Goal: Task Accomplishment & Management: Use online tool/utility

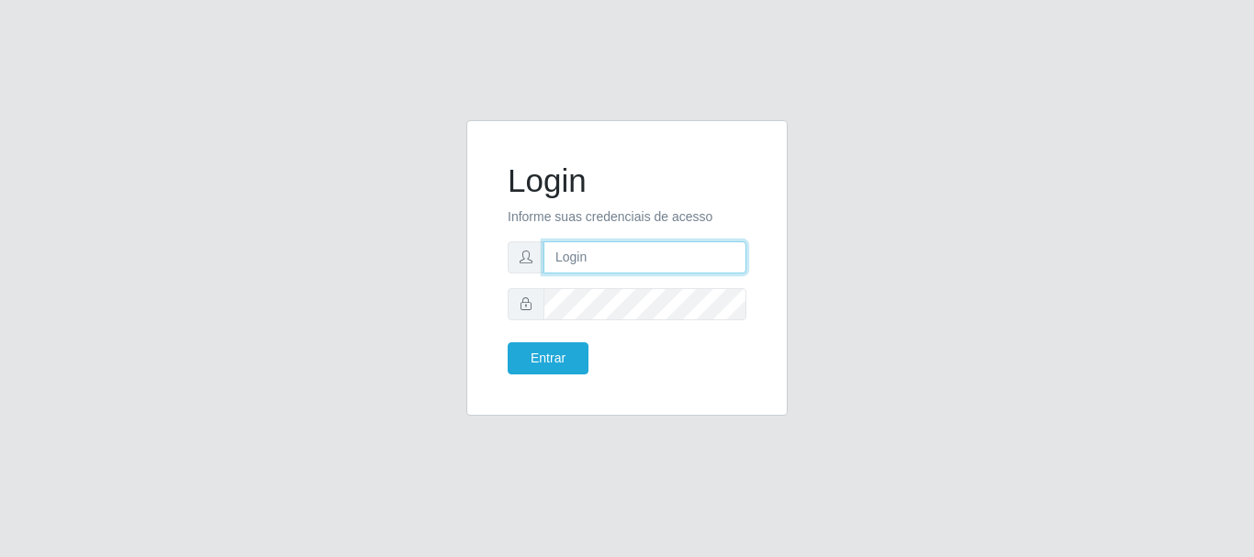
click at [661, 265] on input "text" at bounding box center [645, 257] width 203 height 32
type input "R"
type input "ritaiwof@B5"
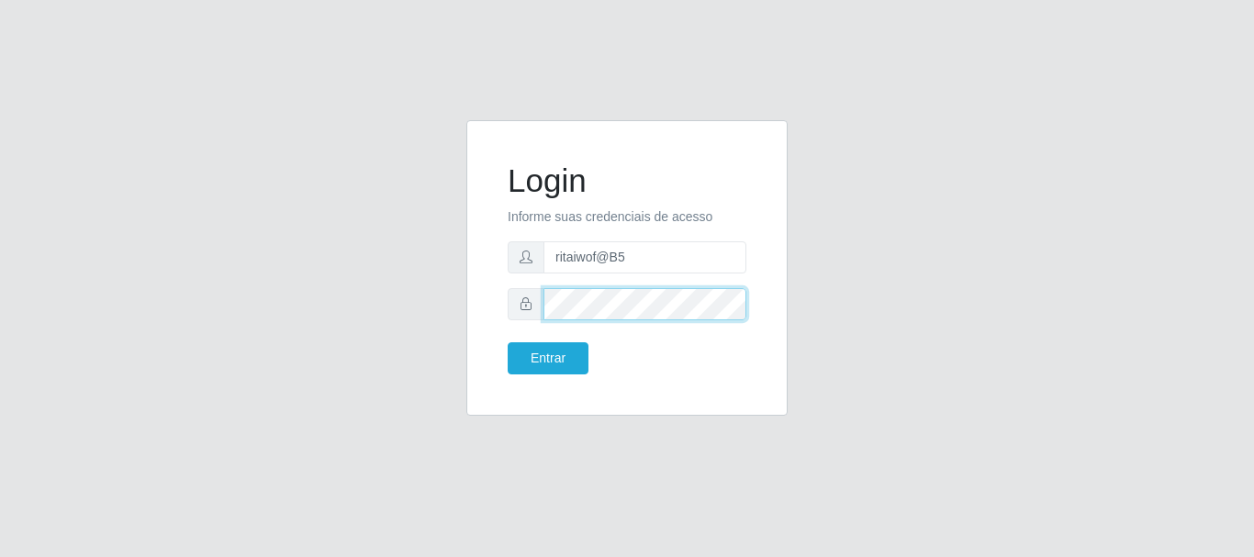
click at [508, 342] on button "Entrar" at bounding box center [548, 358] width 81 height 32
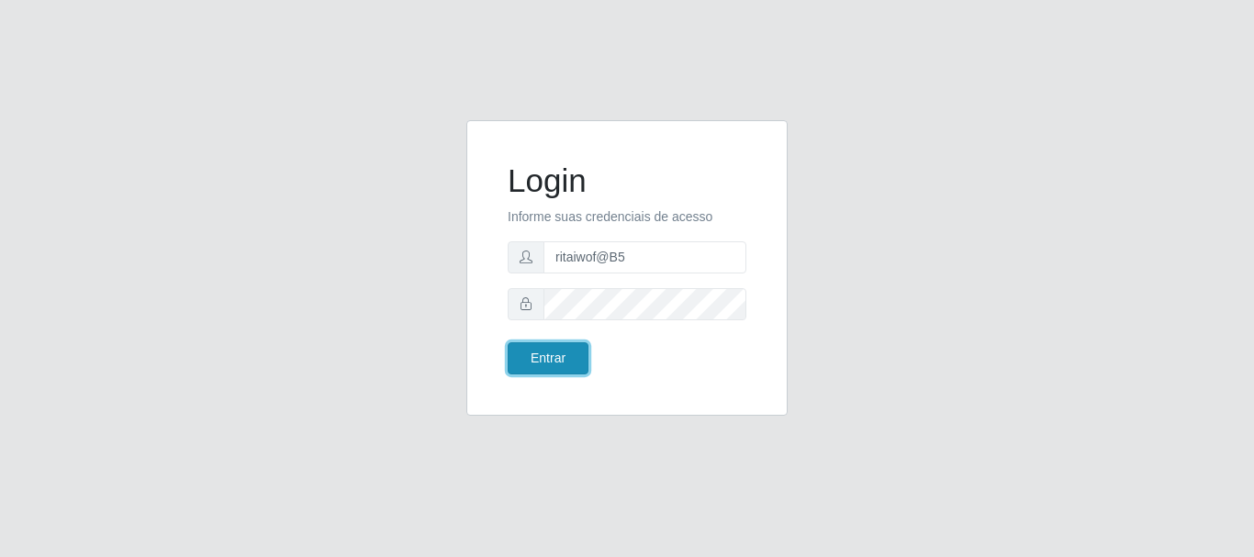
click at [572, 363] on button "Entrar" at bounding box center [548, 358] width 81 height 32
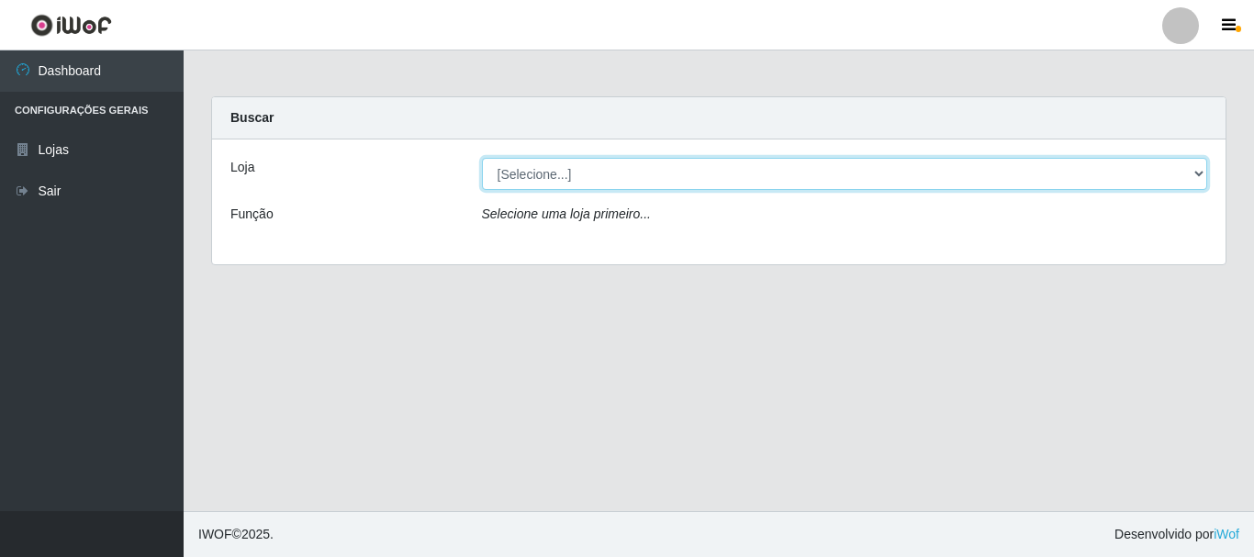
click at [700, 178] on select "[Selecione...] Bemais Supermercados - B5 Anatólia" at bounding box center [845, 174] width 726 height 32
select select "405"
click at [482, 158] on select "[Selecione...] Bemais Supermercados - B5 Anatólia" at bounding box center [845, 174] width 726 height 32
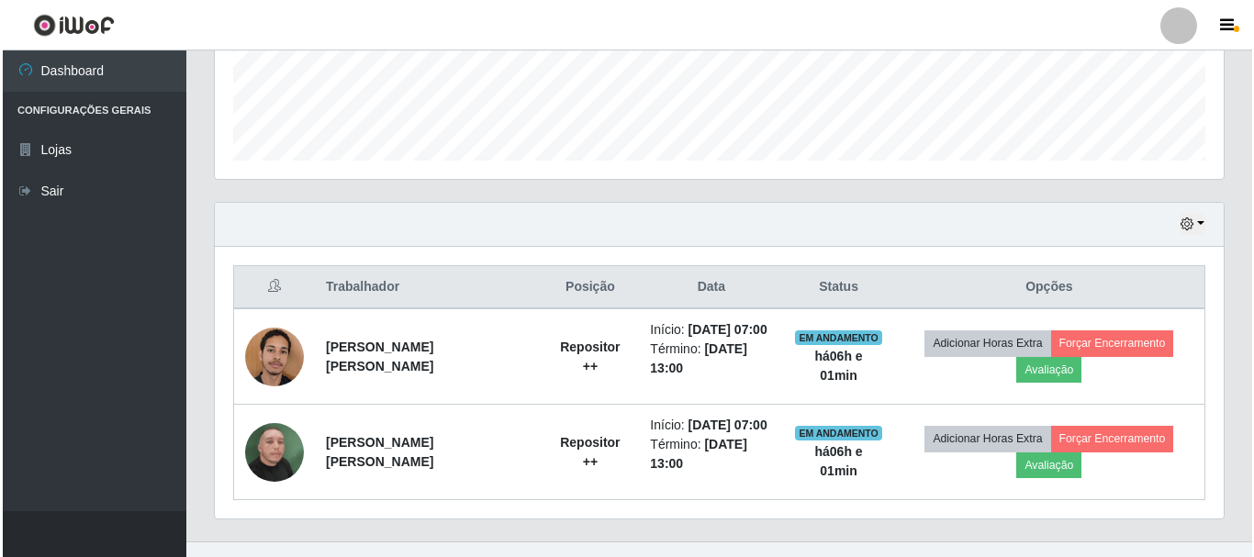
scroll to position [526, 0]
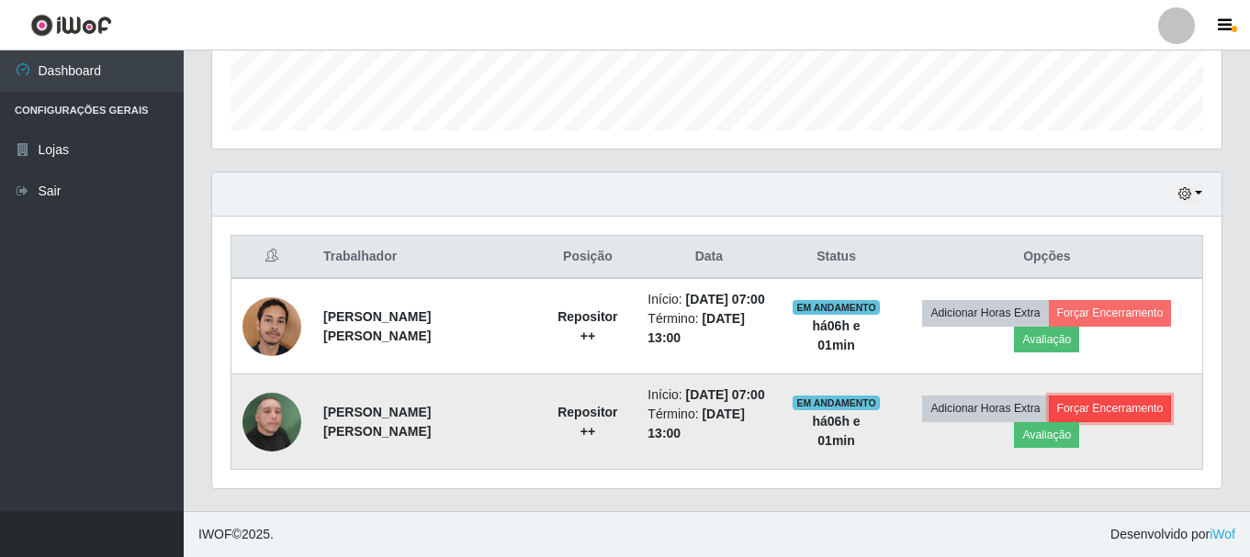
click at [1113, 410] on button "Forçar Encerramento" at bounding box center [1110, 409] width 123 height 26
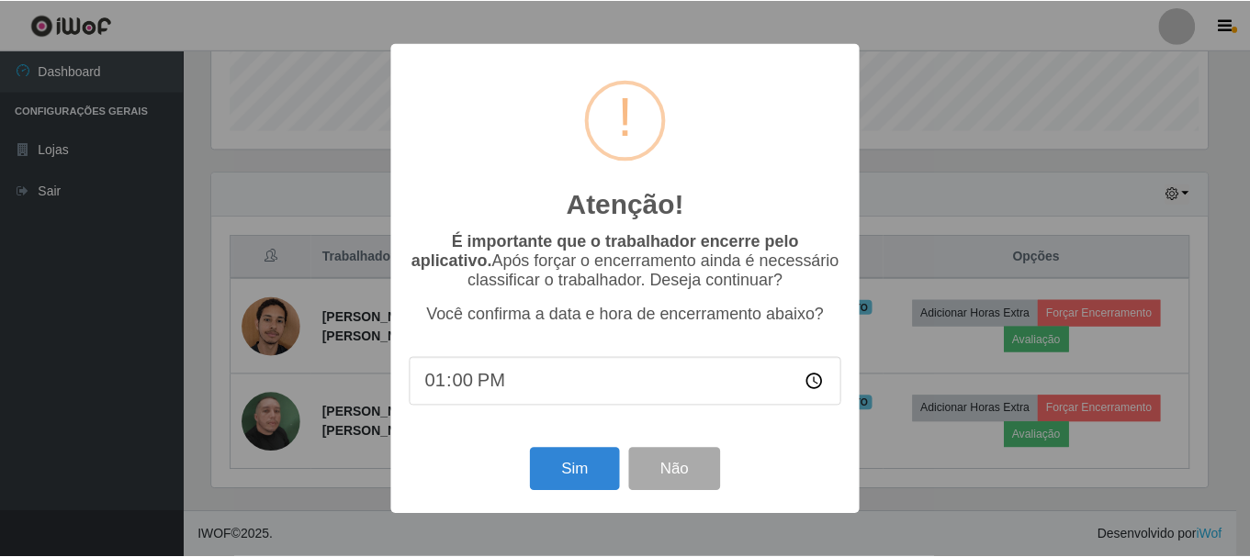
scroll to position [381, 1000]
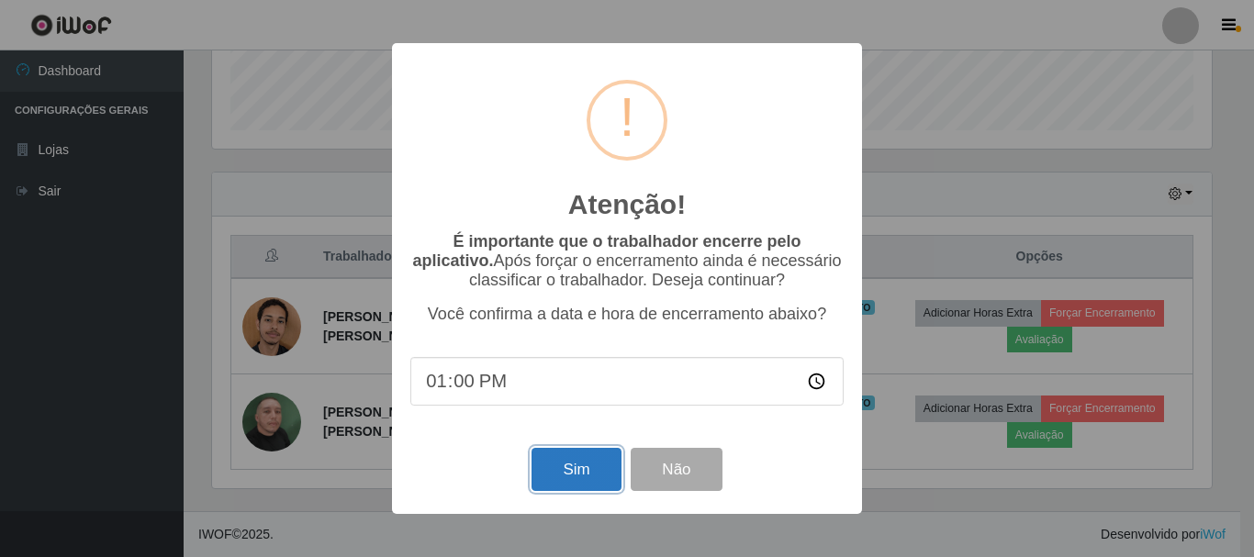
click at [586, 467] on button "Sim" at bounding box center [576, 469] width 89 height 43
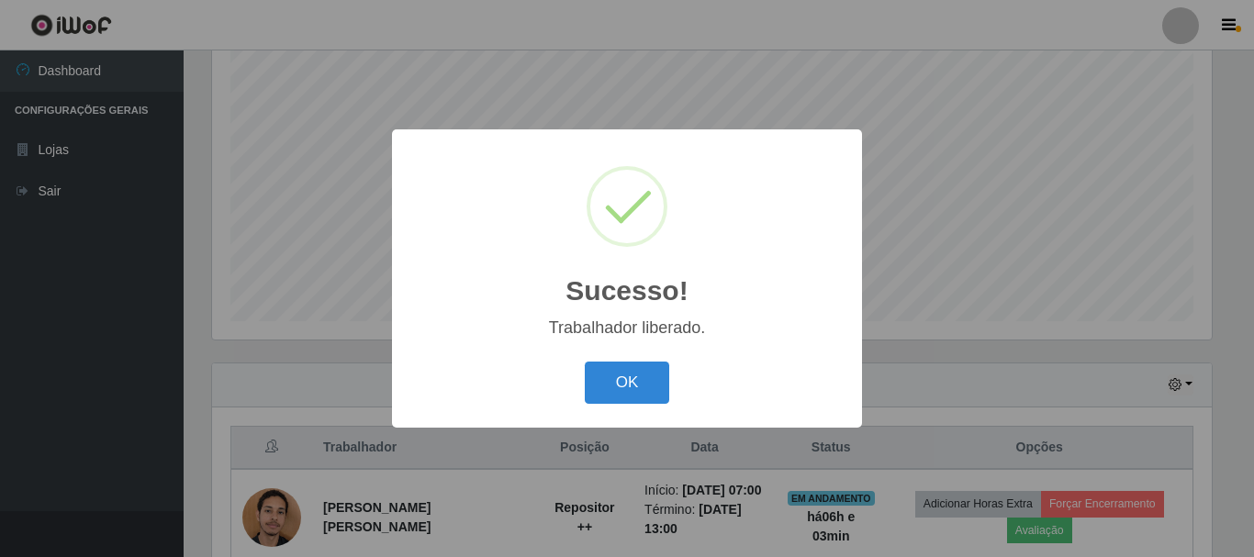
click at [585, 362] on button "OK" at bounding box center [627, 383] width 85 height 43
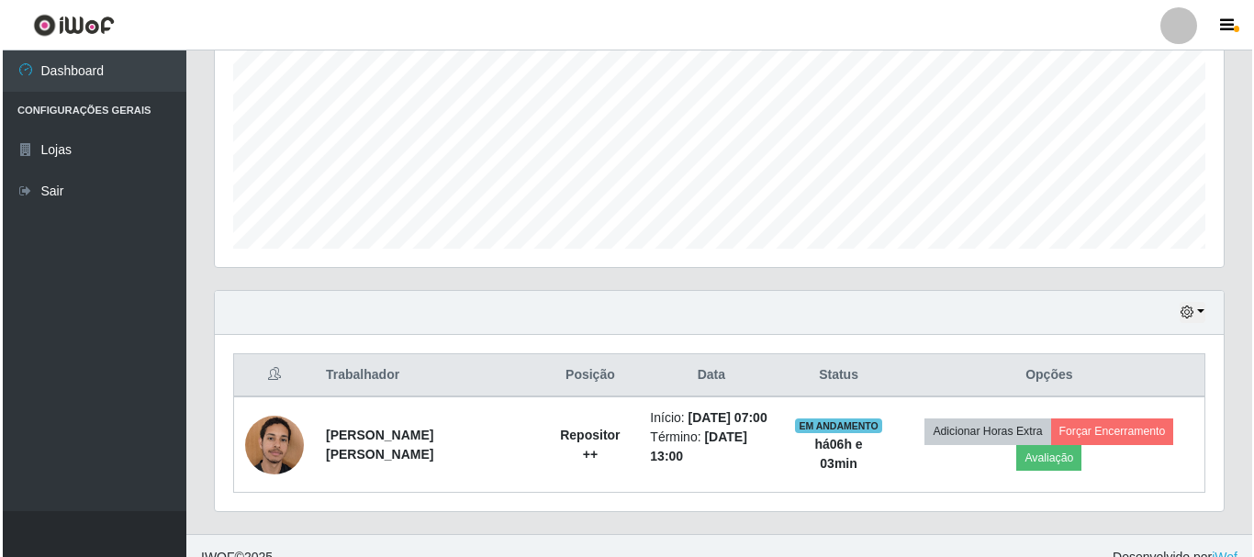
scroll to position [431, 0]
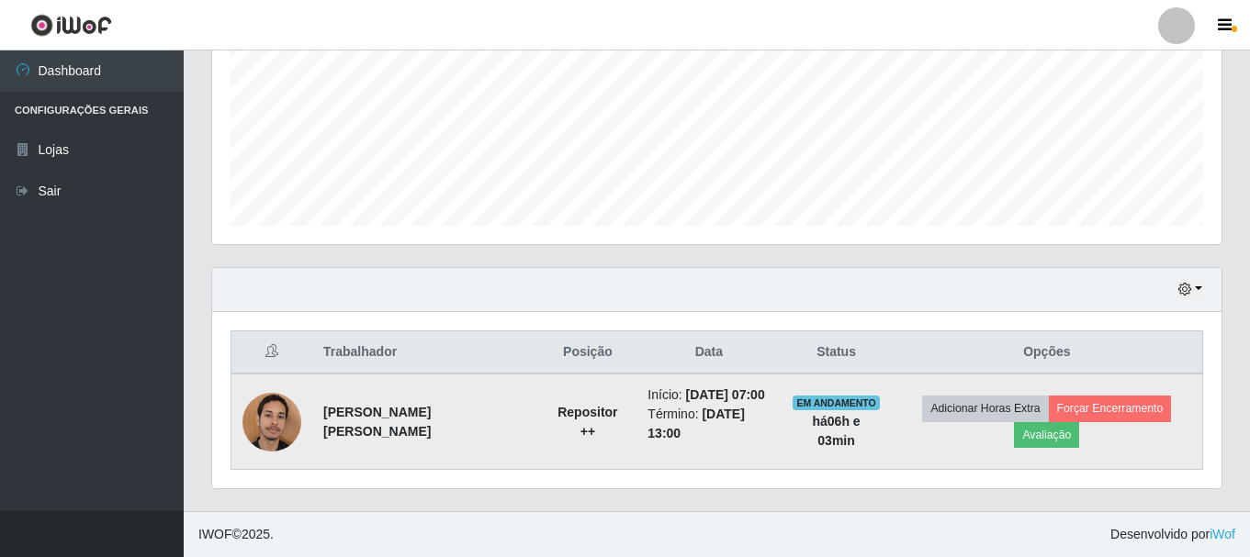
click at [1097, 388] on td "Adicionar Horas Extra Forçar Encerramento Avaliação" at bounding box center [1047, 422] width 311 height 96
click at [1098, 409] on button "Forçar Encerramento" at bounding box center [1110, 409] width 123 height 26
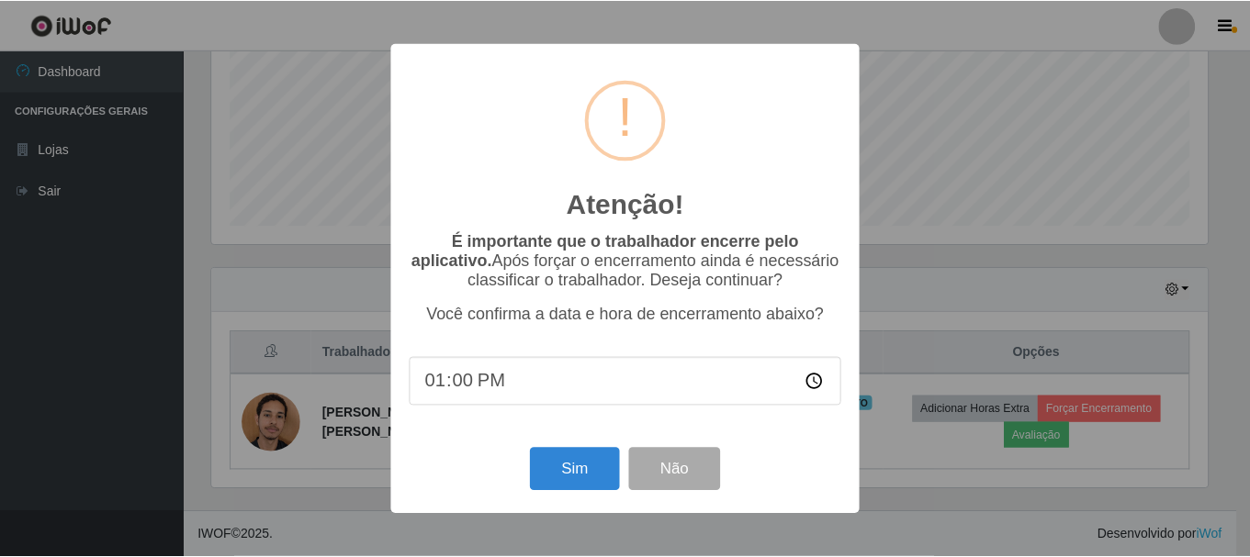
scroll to position [381, 1000]
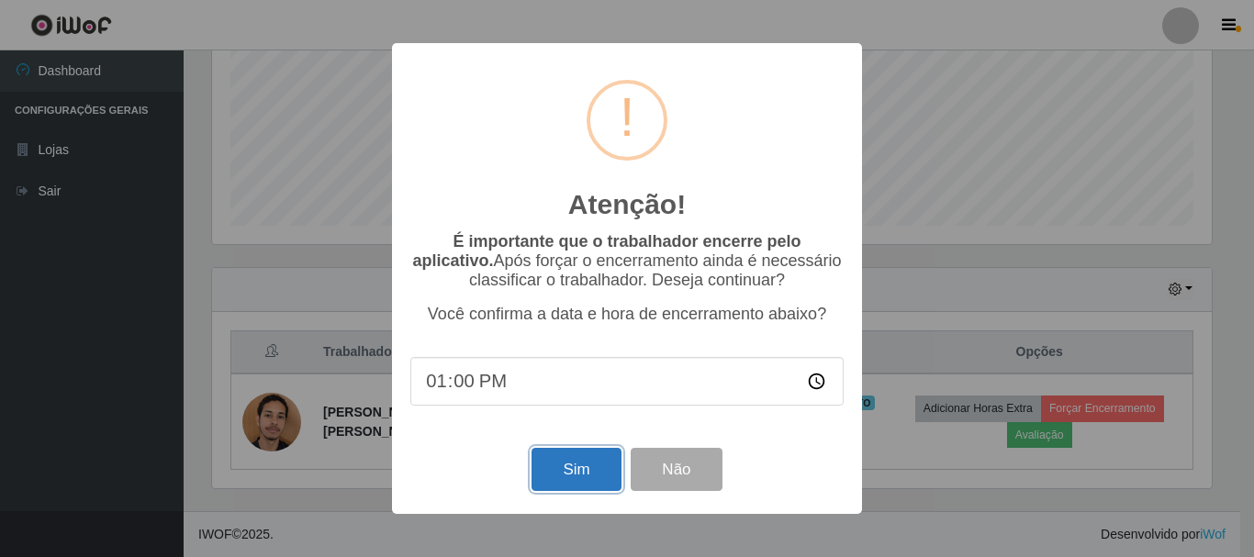
click at [596, 454] on button "Sim" at bounding box center [576, 469] width 89 height 43
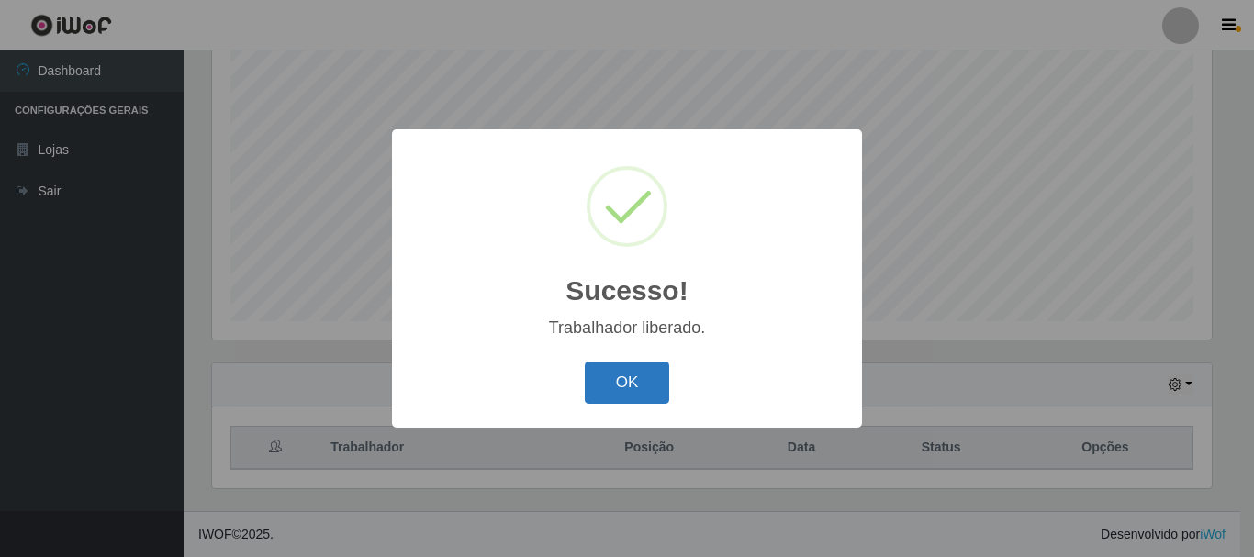
click at [643, 379] on button "OK" at bounding box center [627, 383] width 85 height 43
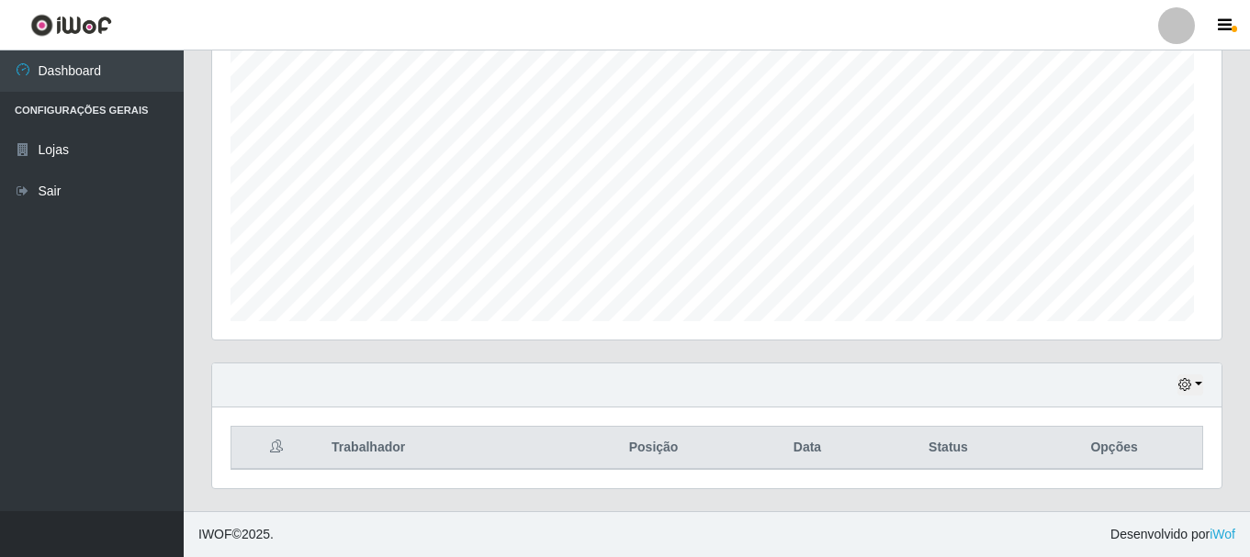
scroll to position [381, 1009]
